Goal: Information Seeking & Learning: Find specific fact

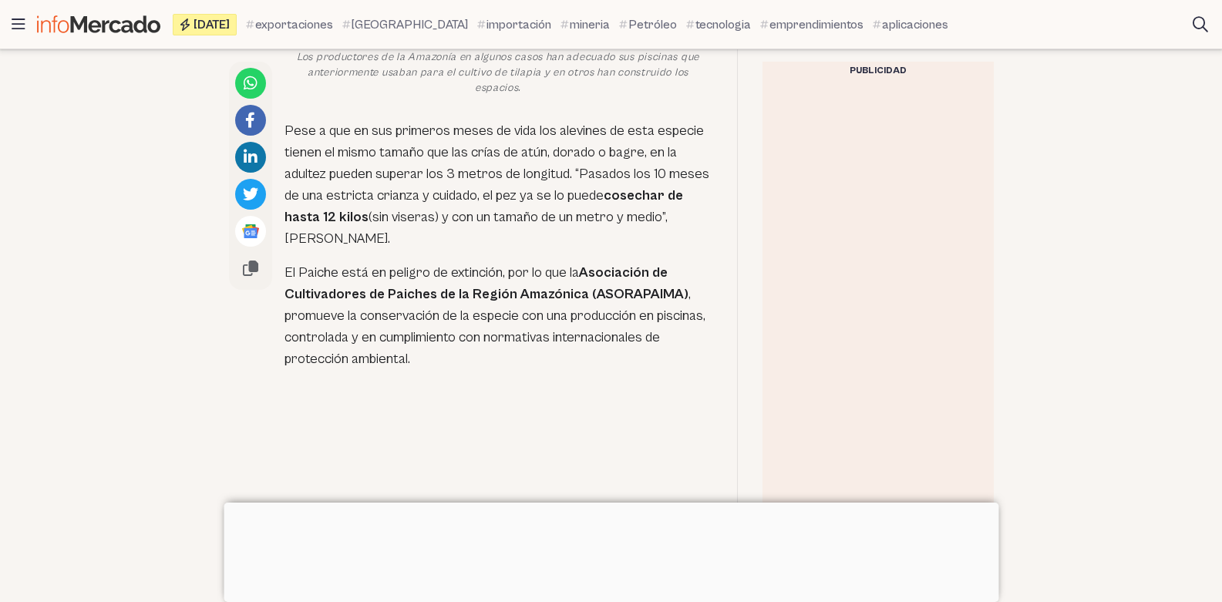
scroll to position [1658, 0]
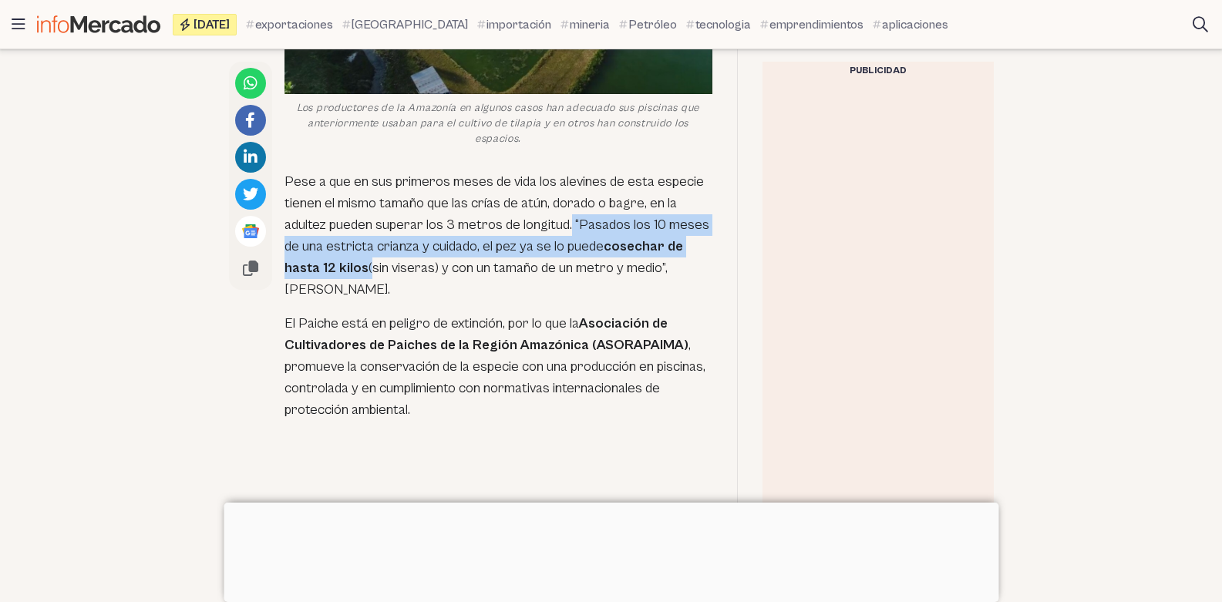
drag, startPoint x: 571, startPoint y: 248, endPoint x: 368, endPoint y: 293, distance: 208.6
click at [368, 293] on p "Pese a que en sus primeros meses de vida los alevines de esta especie tienen el…" at bounding box center [499, 236] width 428 height 130
copy p "“Pasados los 10 meses de una estricta crianza y cuidado, el pez ya se lo puede …"
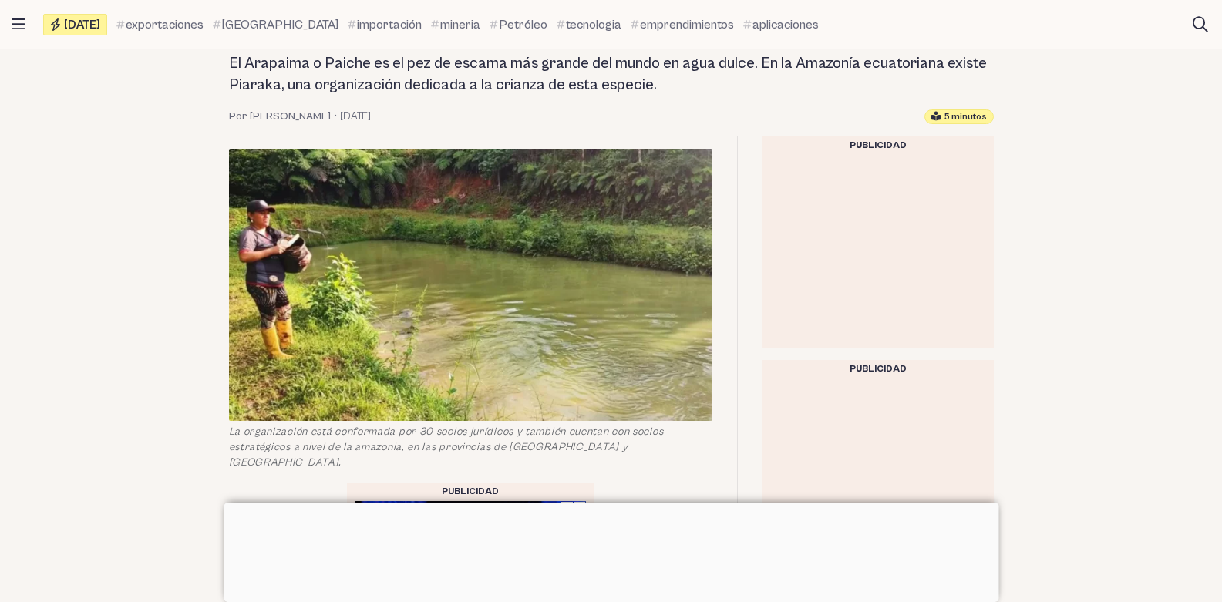
scroll to position [270, 0]
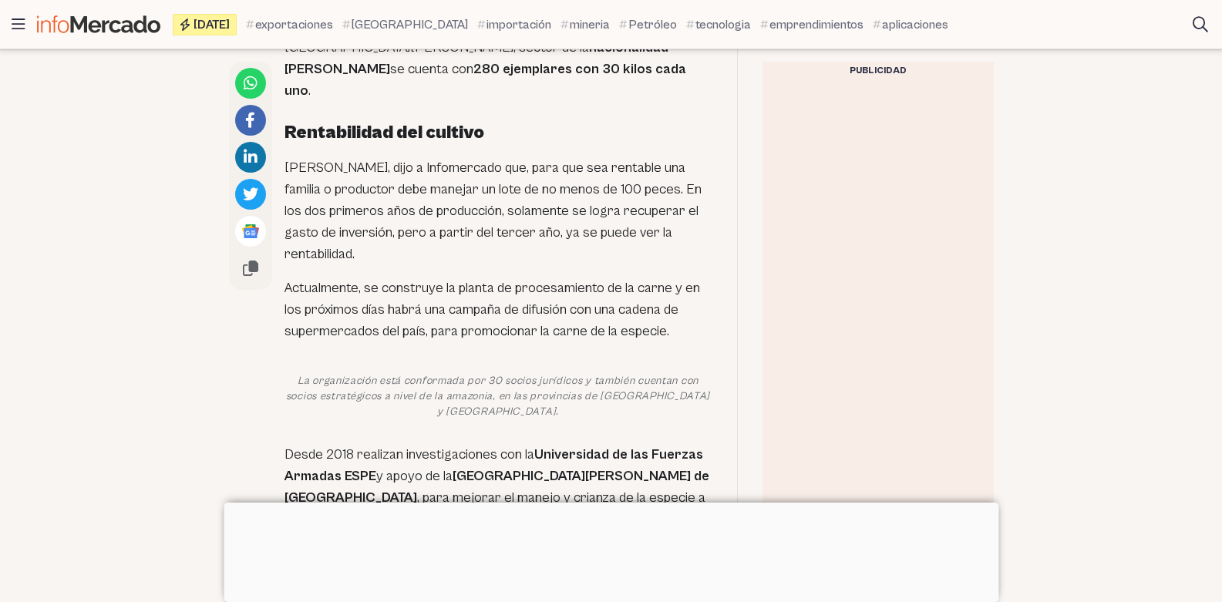
scroll to position [2729, 0]
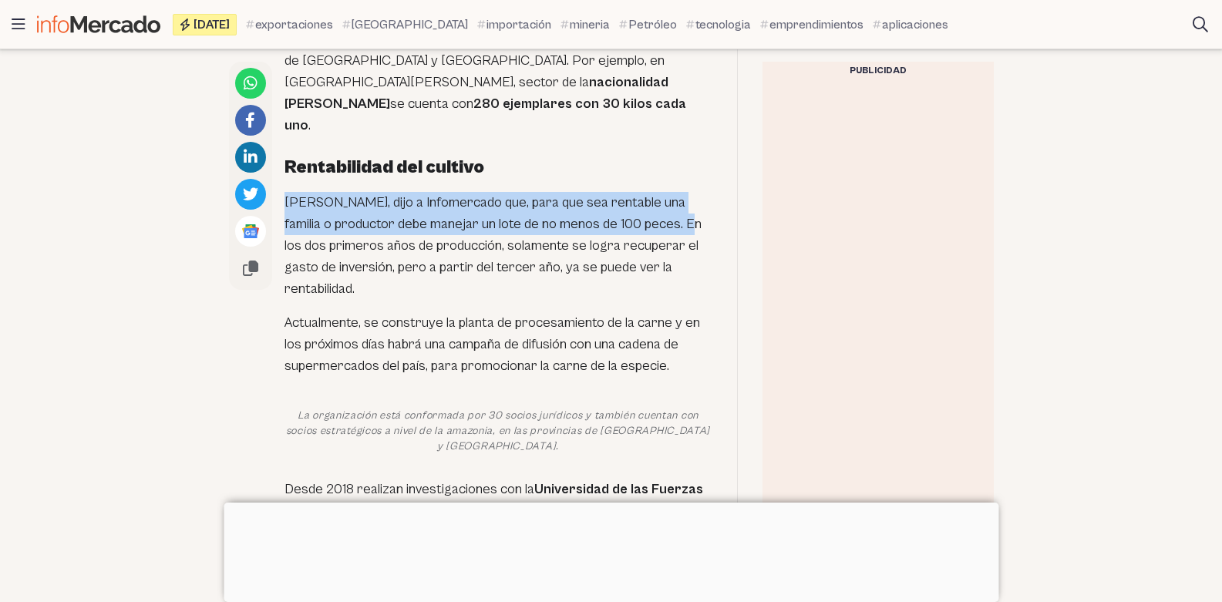
drag, startPoint x: 285, startPoint y: 200, endPoint x: 684, endPoint y: 230, distance: 400.6
click at [684, 230] on p "[PERSON_NAME], dijo a Infomercado que, para que sea rentable una familia o prod…" at bounding box center [499, 246] width 428 height 108
copy p "[PERSON_NAME], dijo a Infomercado que, para que sea rentable una familia o prod…"
